Goal: Check status: Check status

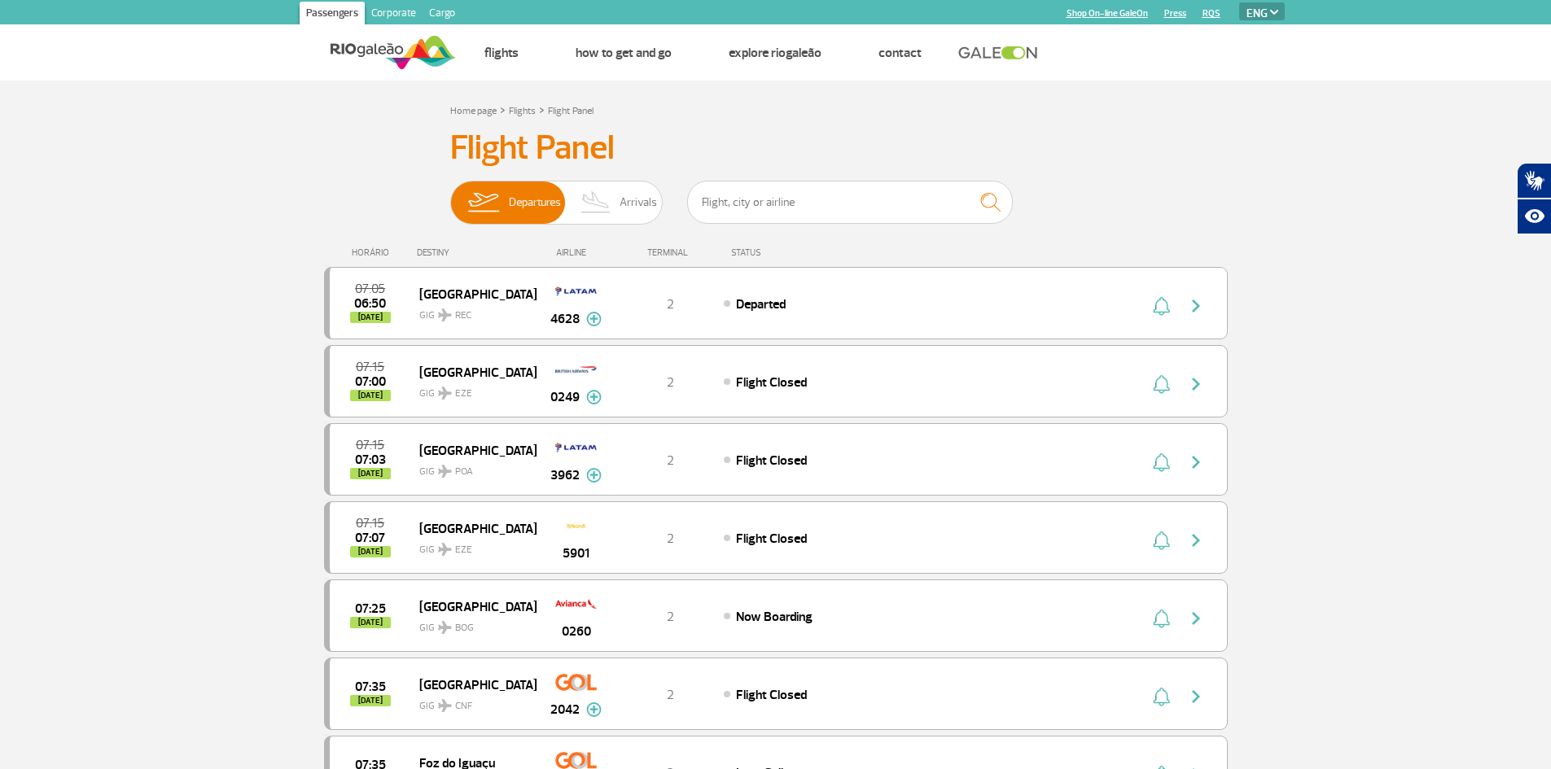
select select "en"
click at [629, 194] on span "Arrivals" at bounding box center [638, 203] width 37 height 42
click at [450, 195] on input "Departures Arrivals" at bounding box center [450, 195] width 0 height 0
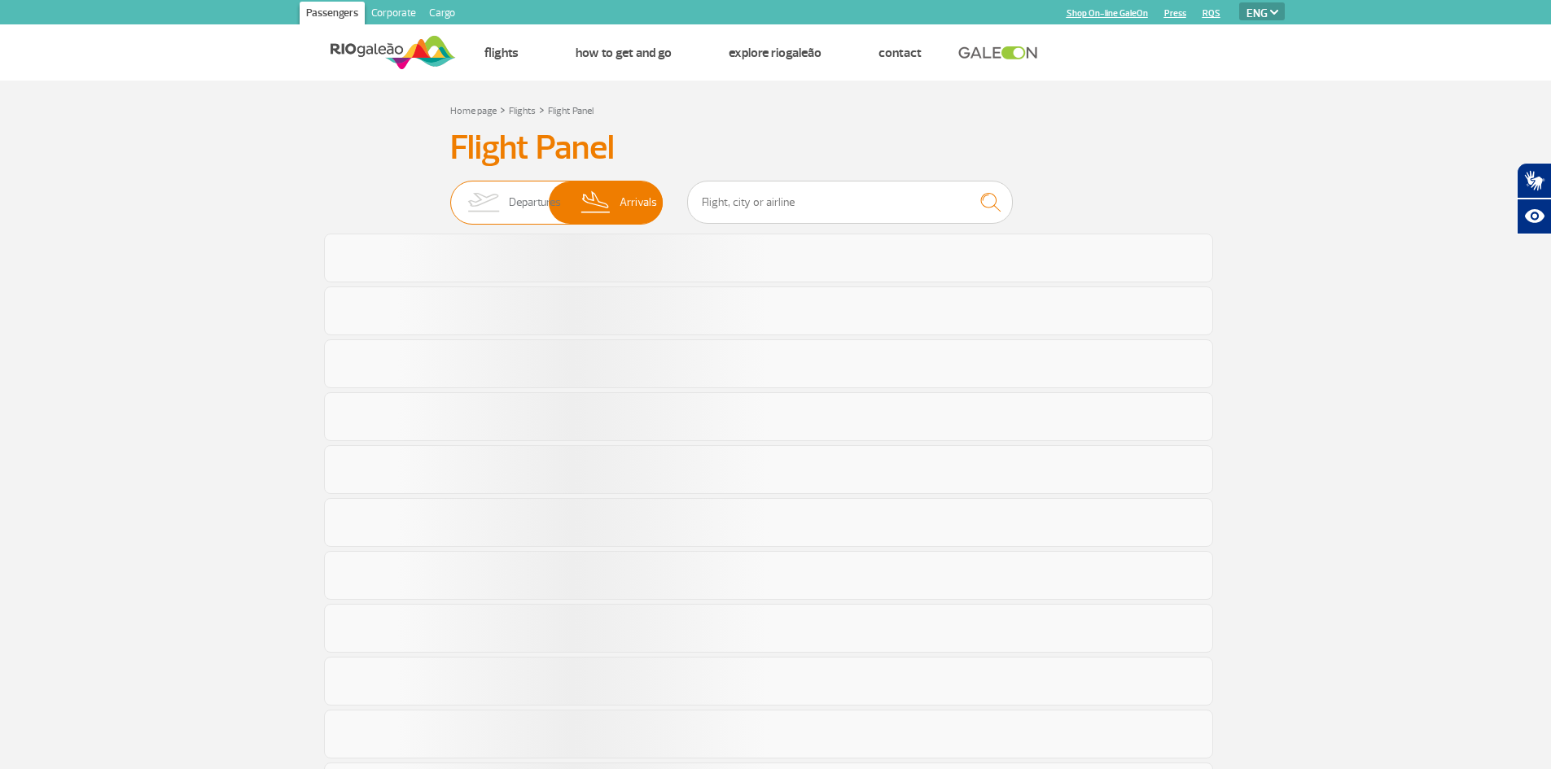
click at [488, 192] on img at bounding box center [483, 203] width 51 height 42
click at [450, 195] on input "Departures Arrivals" at bounding box center [450, 195] width 0 height 0
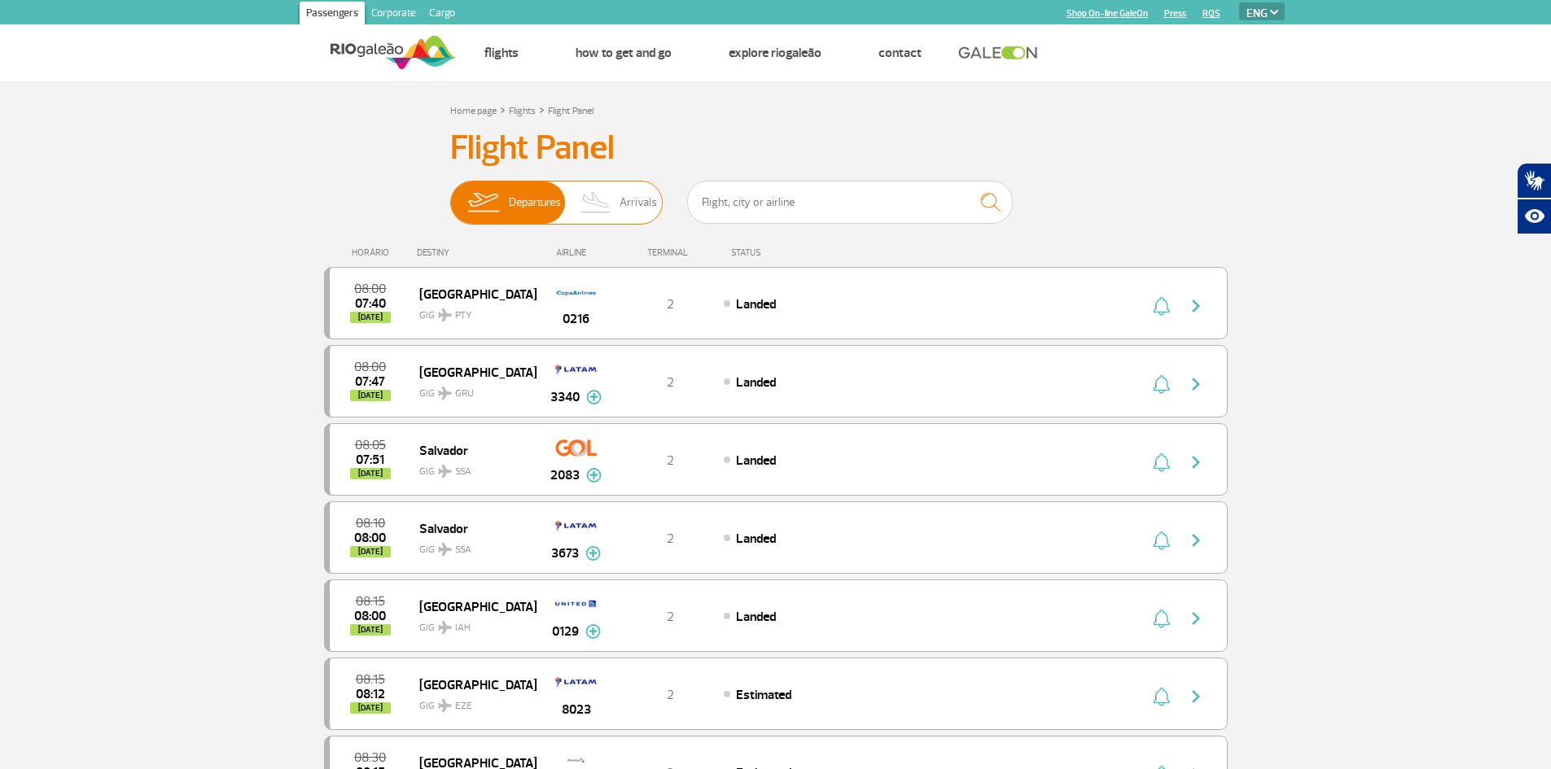
click at [609, 199] on img at bounding box center [596, 203] width 48 height 42
click at [450, 195] on input "Departures Arrivals" at bounding box center [450, 195] width 0 height 0
click at [493, 209] on img at bounding box center [483, 203] width 51 height 42
click at [450, 195] on input "Departures Arrivals" at bounding box center [450, 195] width 0 height 0
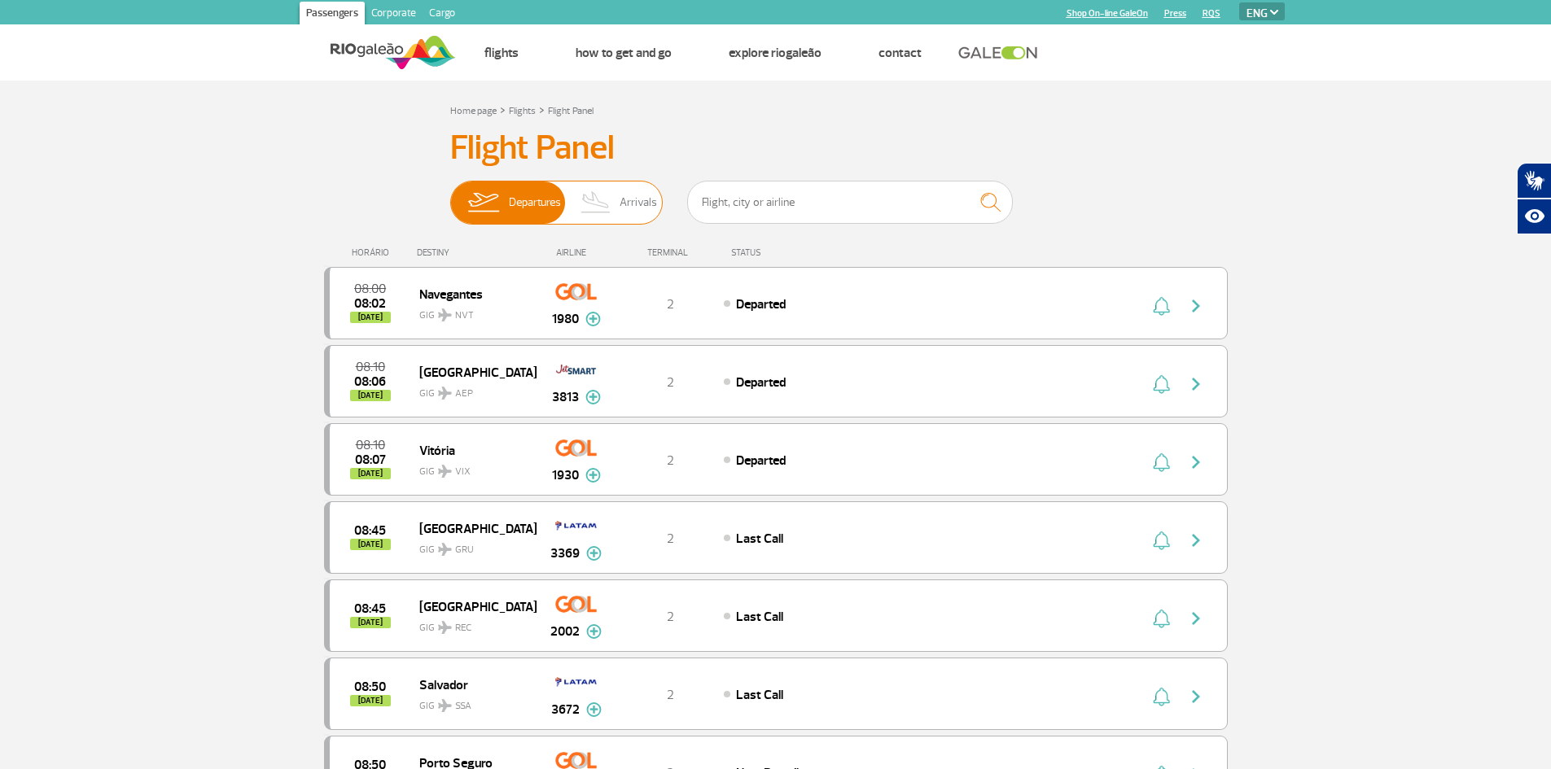
click at [594, 217] on img at bounding box center [596, 203] width 48 height 42
click at [450, 195] on input "Departures Arrivals" at bounding box center [450, 195] width 0 height 0
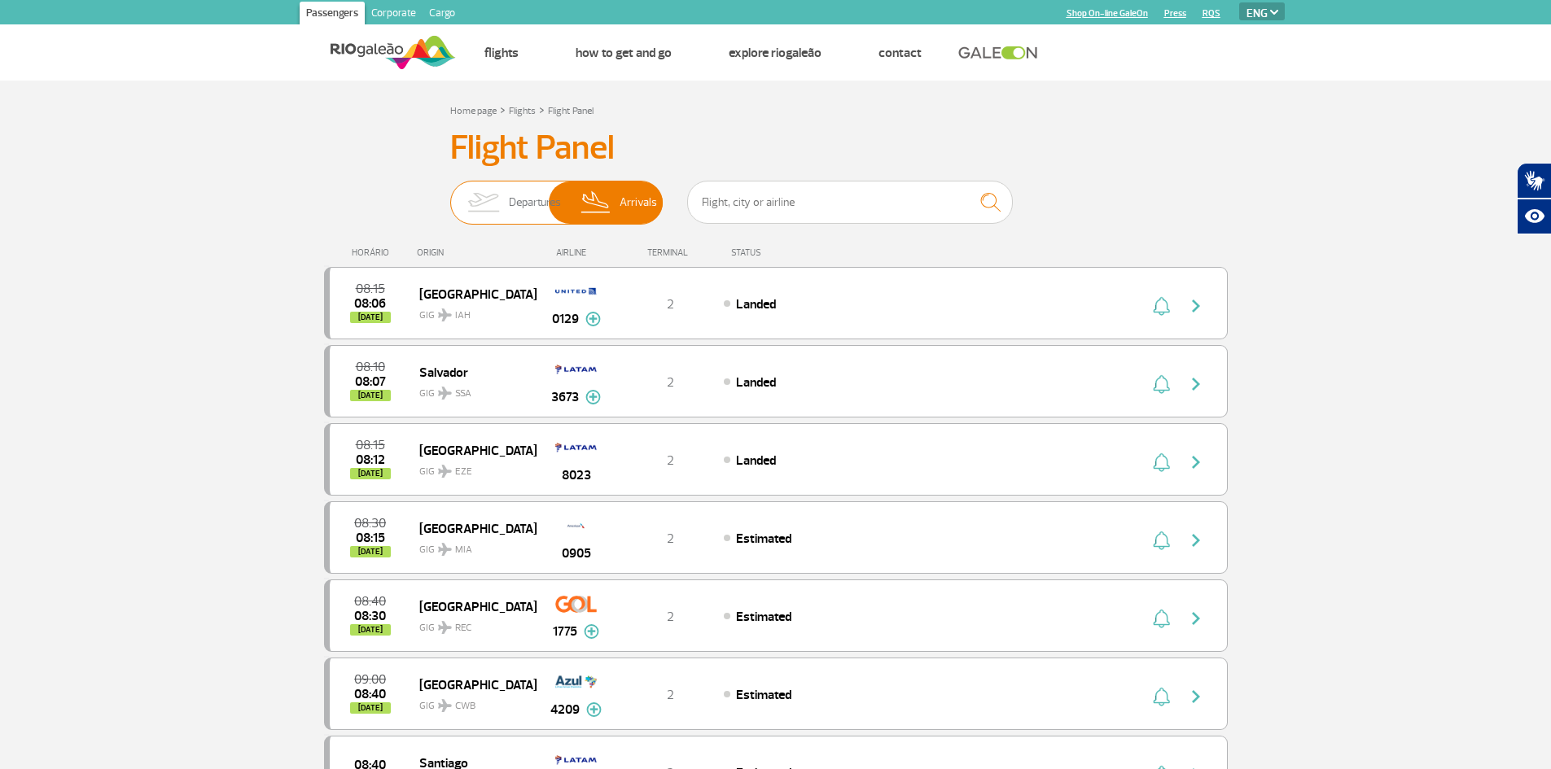
click at [487, 204] on img at bounding box center [483, 203] width 51 height 42
click at [450, 195] on input "Departures Arrivals" at bounding box center [450, 195] width 0 height 0
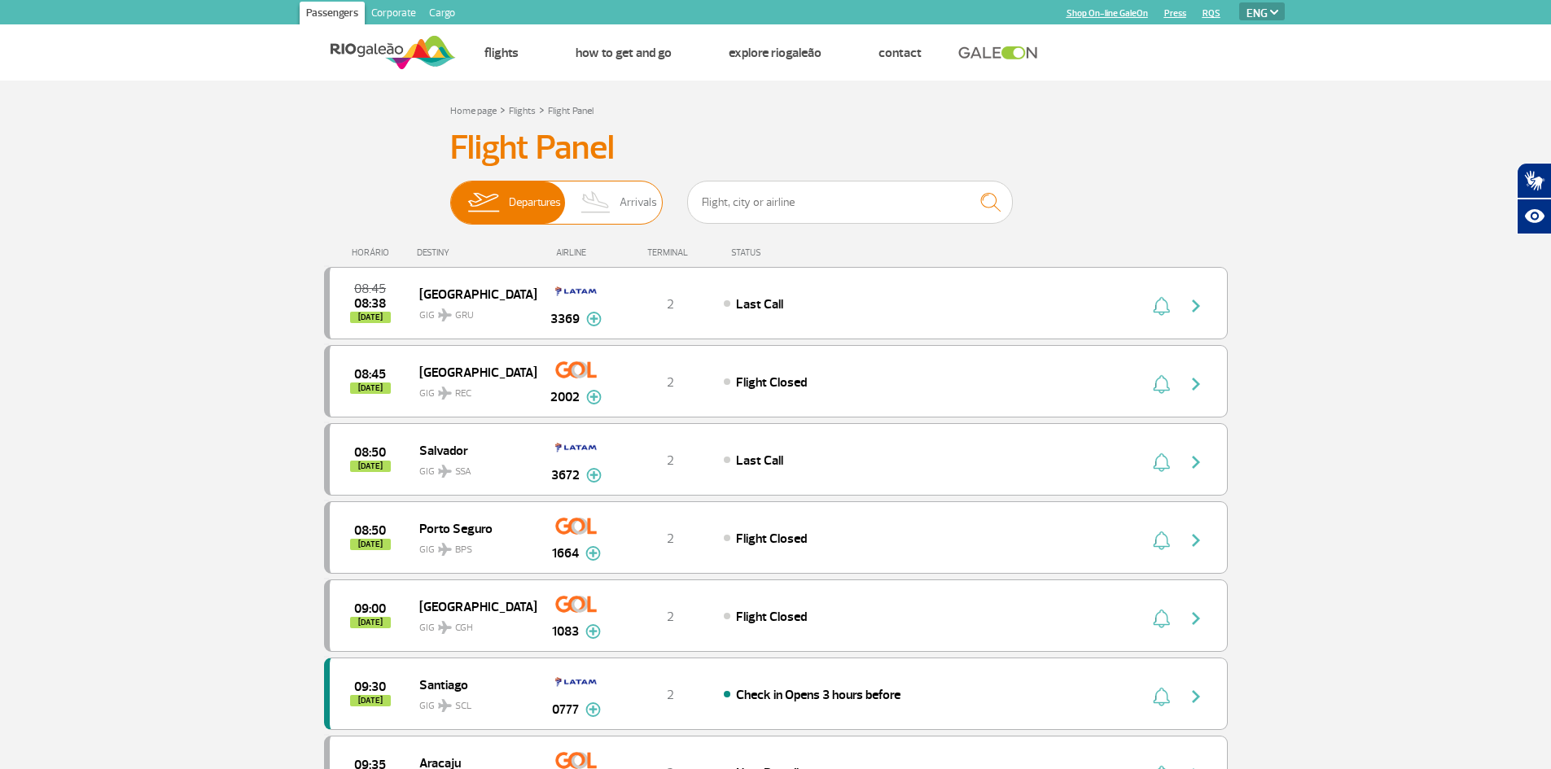
click at [616, 201] on img at bounding box center [596, 203] width 48 height 42
click at [450, 195] on input "Departures Arrivals" at bounding box center [450, 195] width 0 height 0
